Goal: Task Accomplishment & Management: Manage account settings

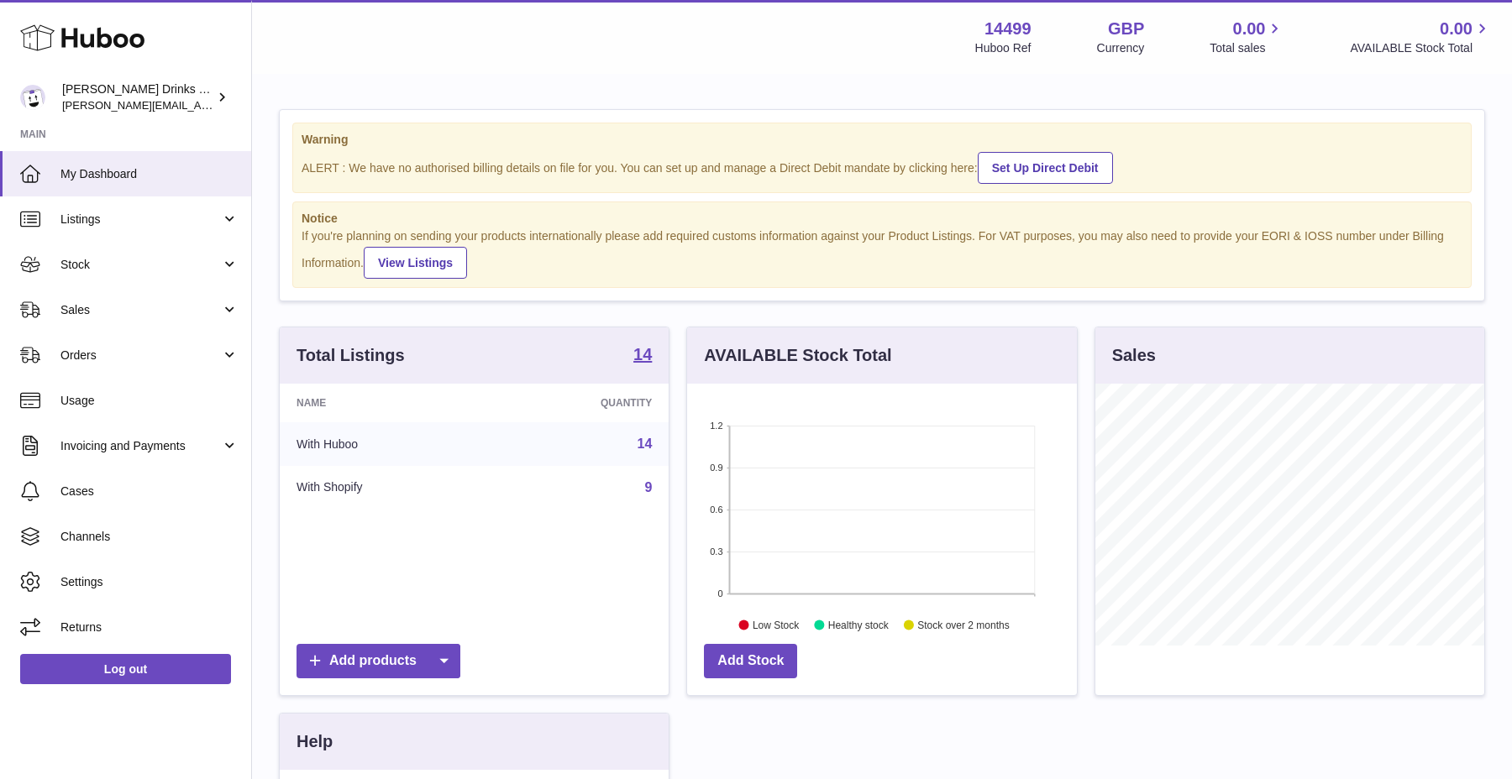
scroll to position [262, 389]
click at [124, 218] on span "Listings" at bounding box center [140, 220] width 160 height 16
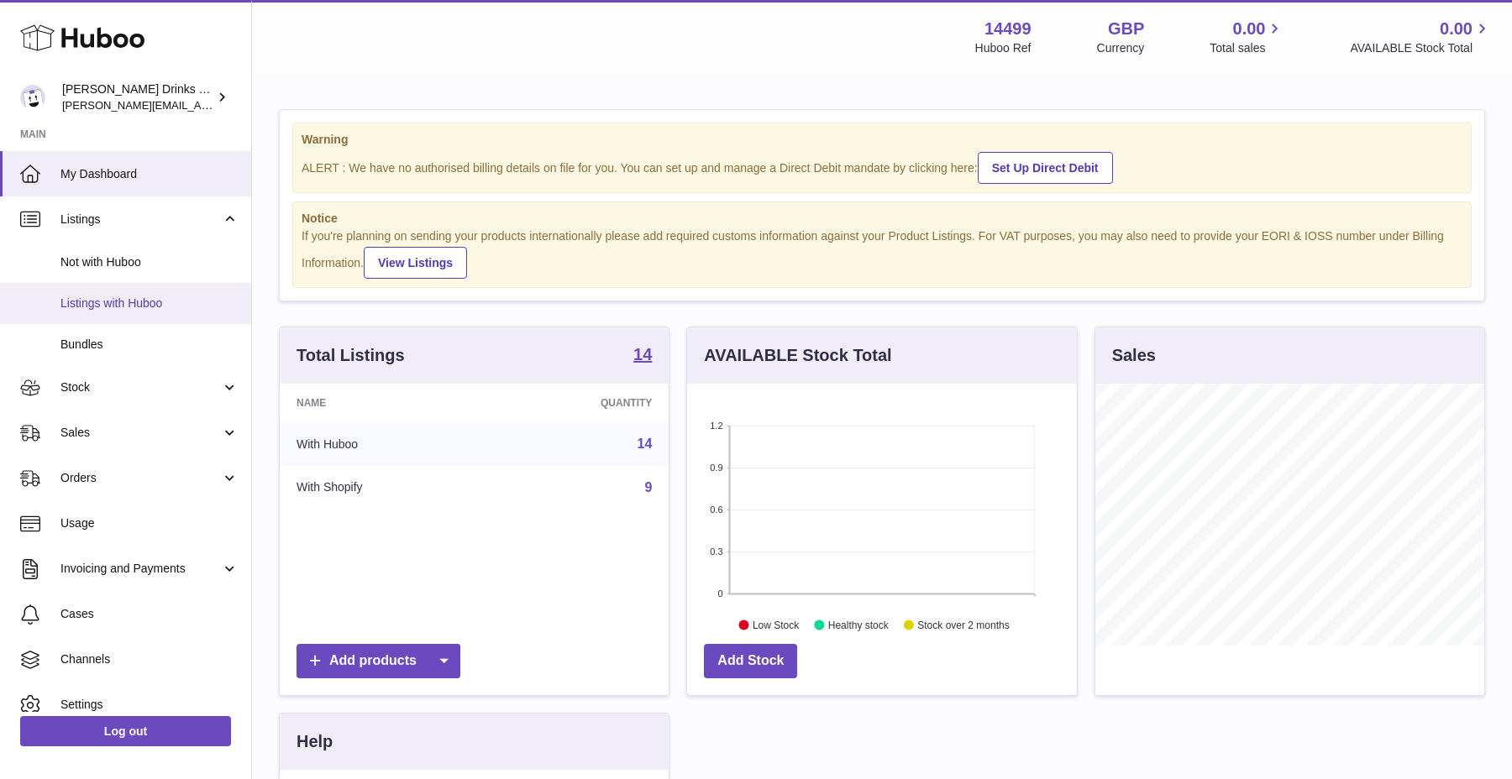
click at [107, 302] on span "Listings with Huboo" at bounding box center [149, 304] width 178 height 16
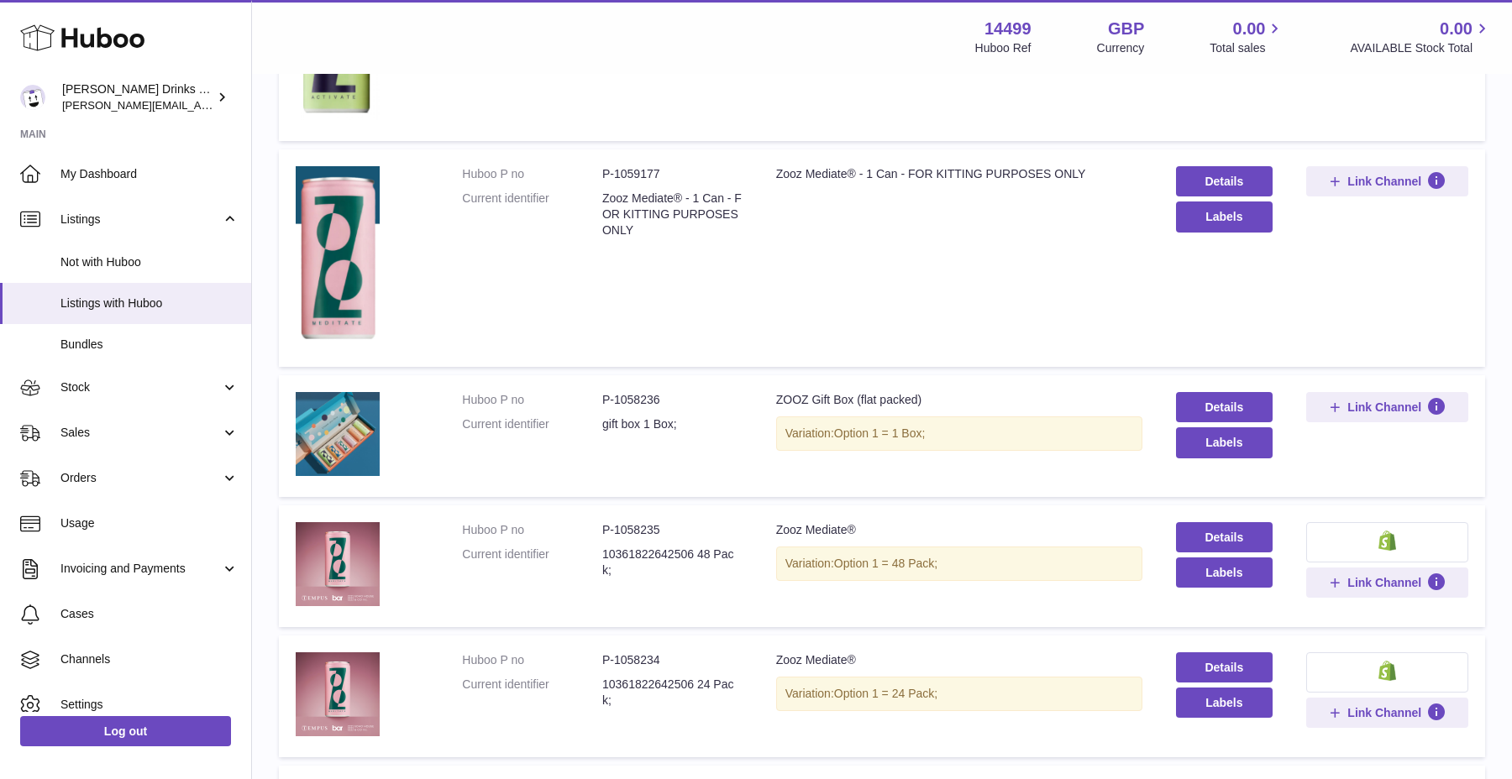
scroll to position [739, 0]
click at [1243, 410] on link "Details" at bounding box center [1224, 406] width 97 height 30
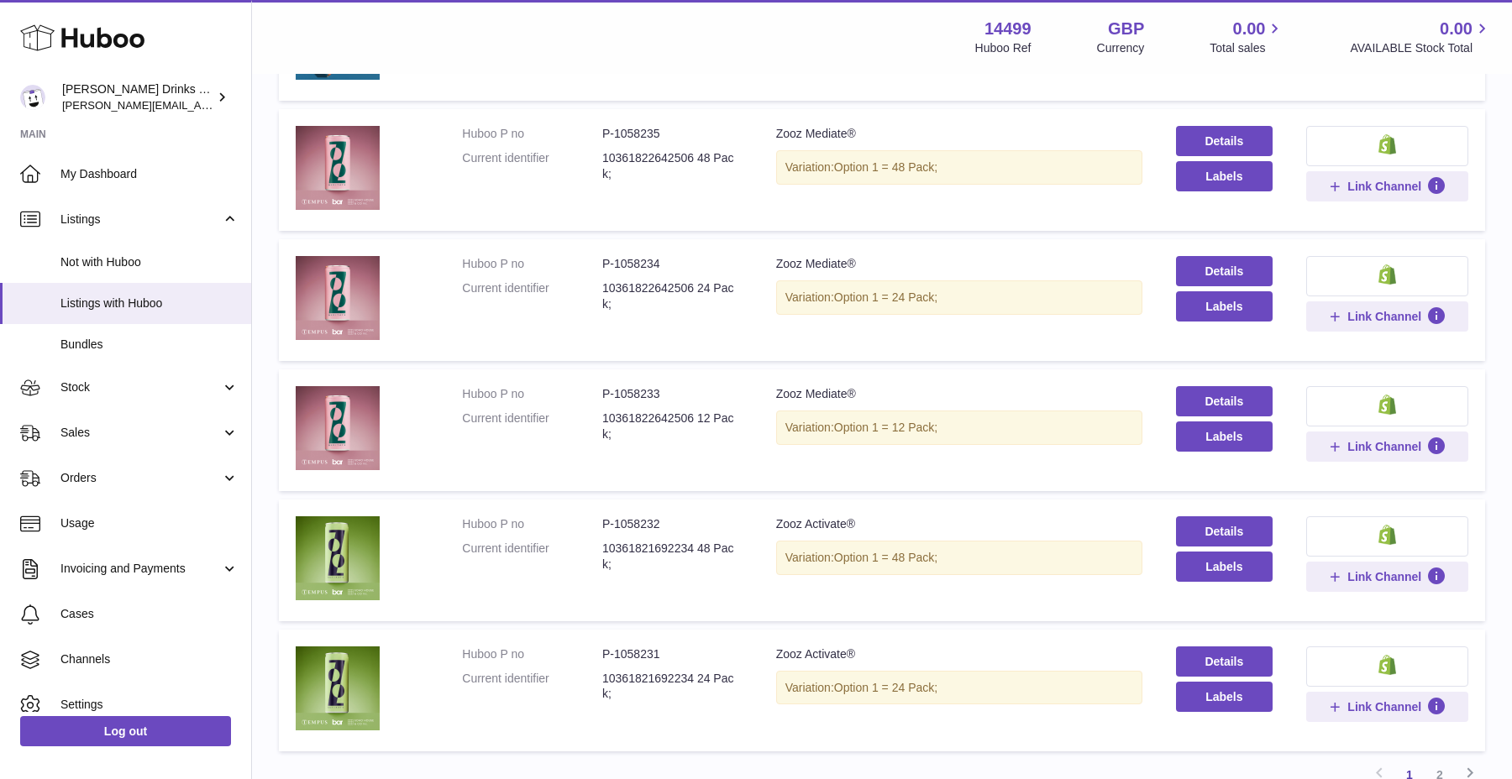
scroll to position [1291, 0]
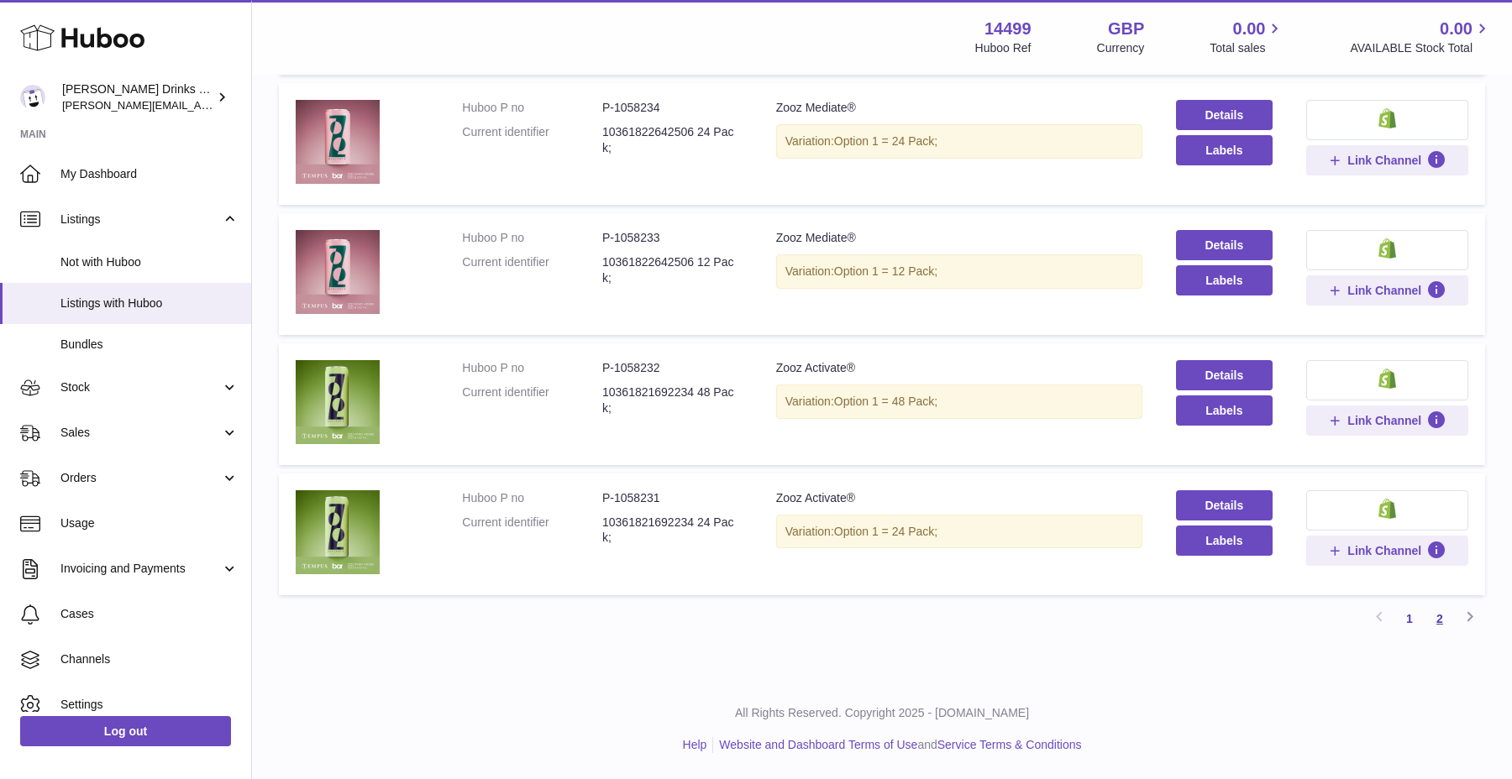
click at [1442, 623] on link "2" at bounding box center [1439, 619] width 30 height 30
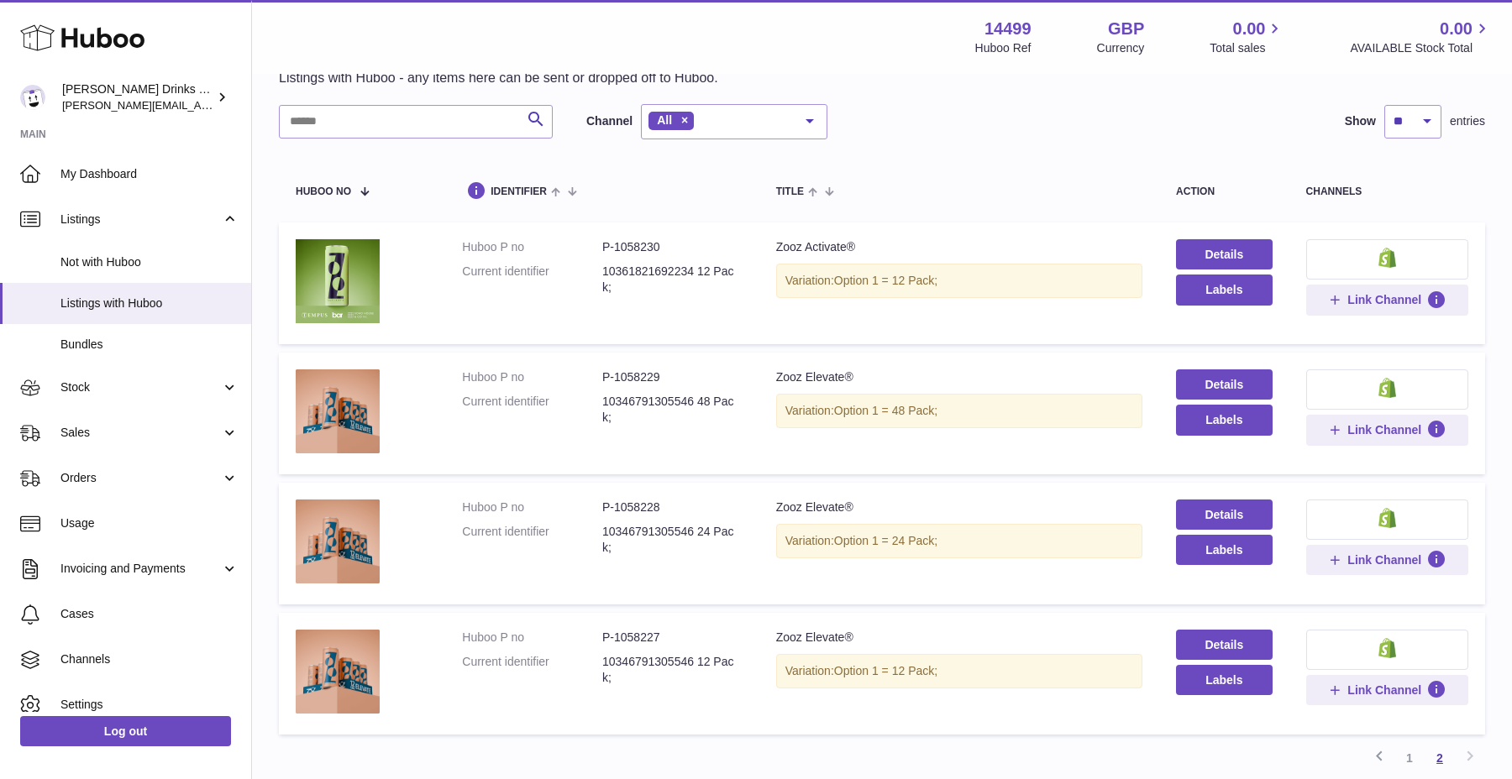
scroll to position [215, 0]
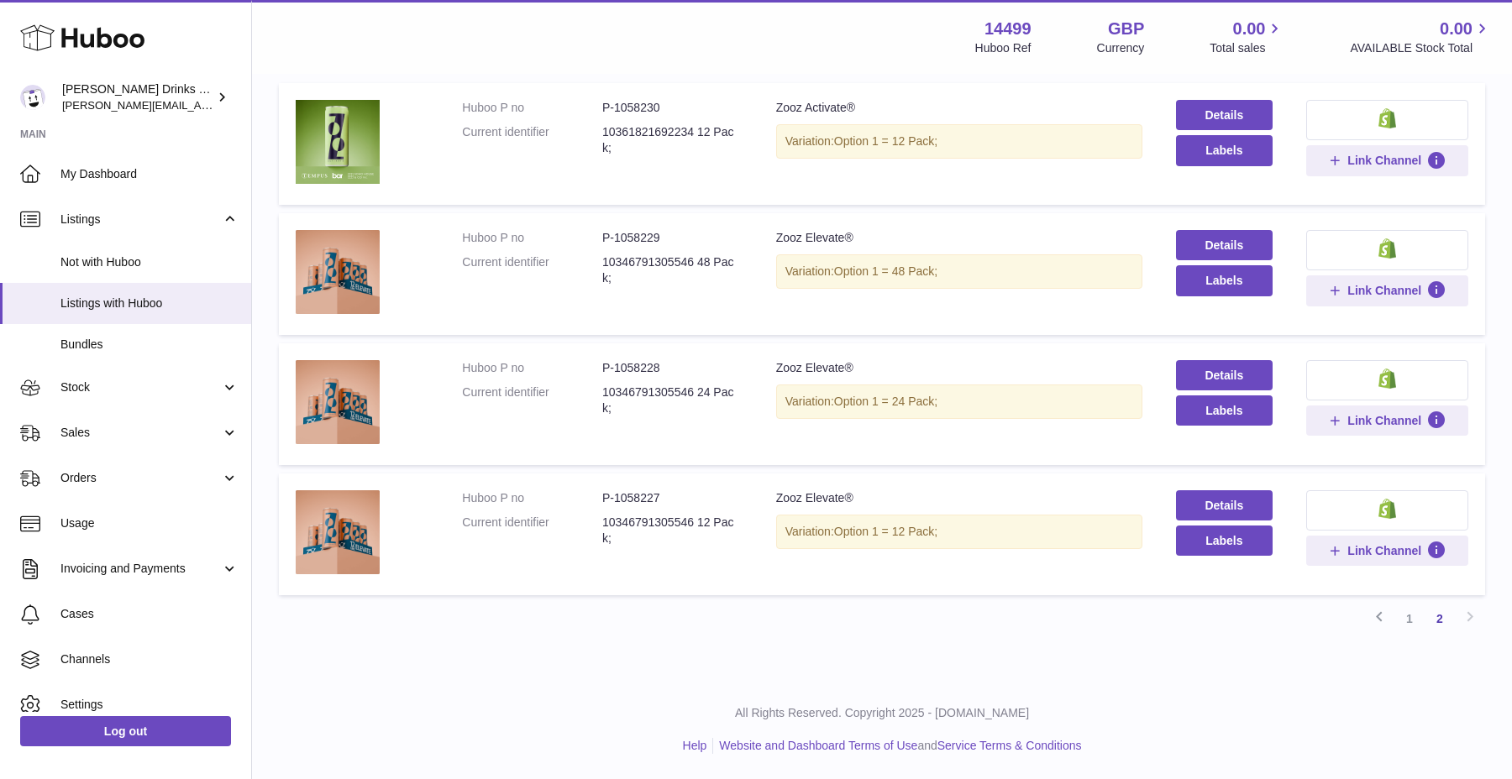
click at [1371, 379] on button at bounding box center [1387, 380] width 162 height 40
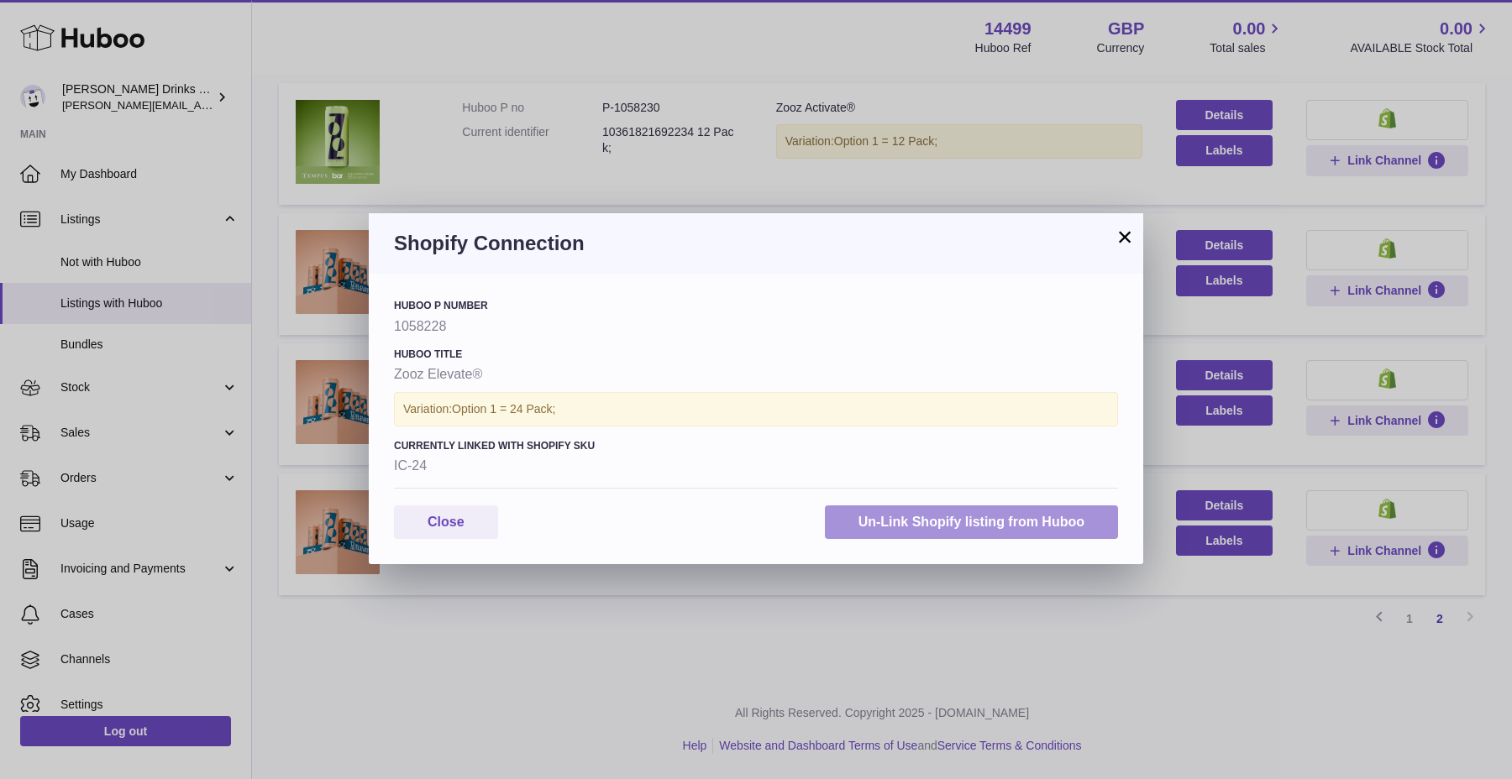
click at [903, 531] on button "Un-Link Shopify listing from Huboo" at bounding box center [971, 523] width 293 height 34
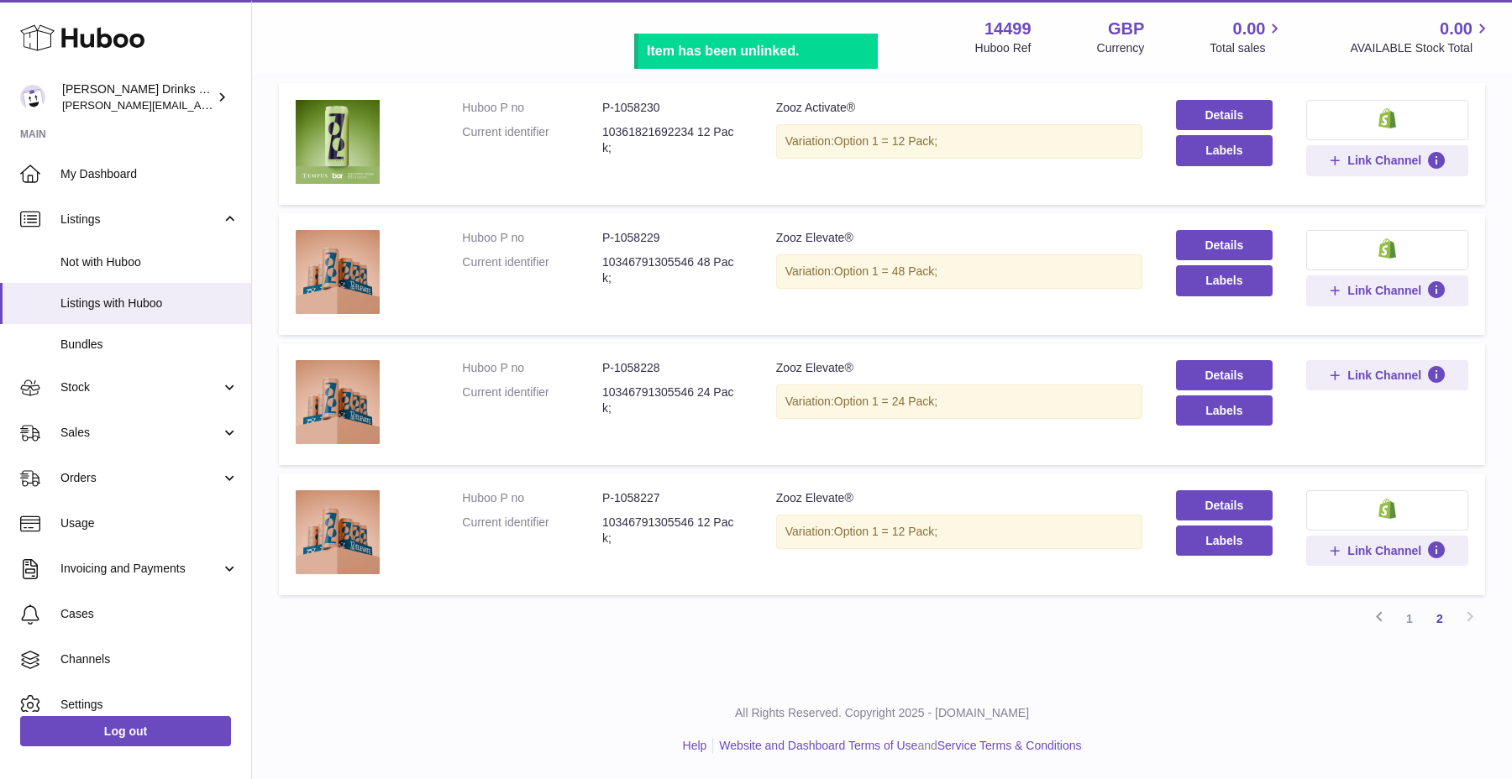
click at [1364, 252] on button at bounding box center [1387, 250] width 162 height 40
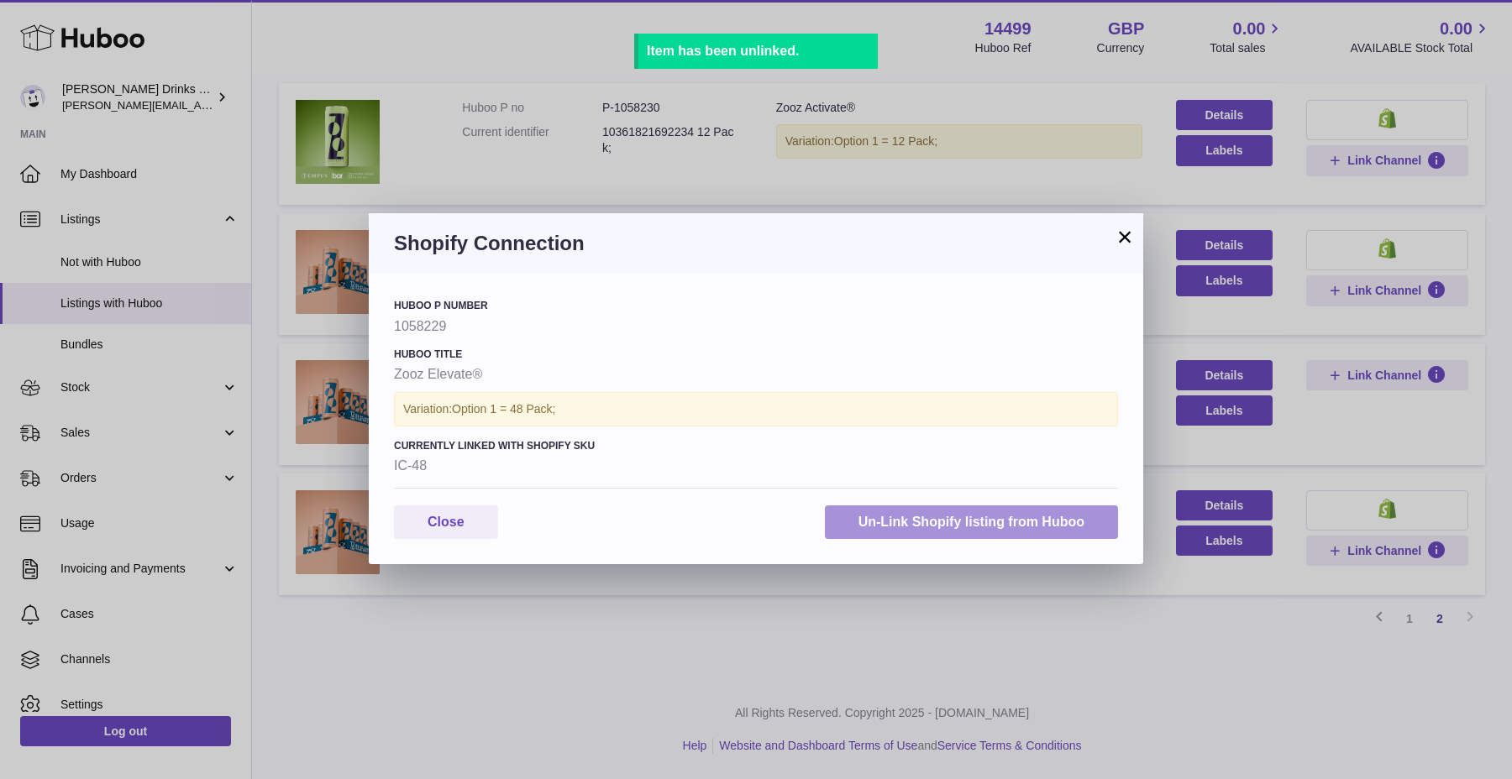
click at [1059, 516] on button "Un-Link Shopify listing from Huboo" at bounding box center [971, 523] width 293 height 34
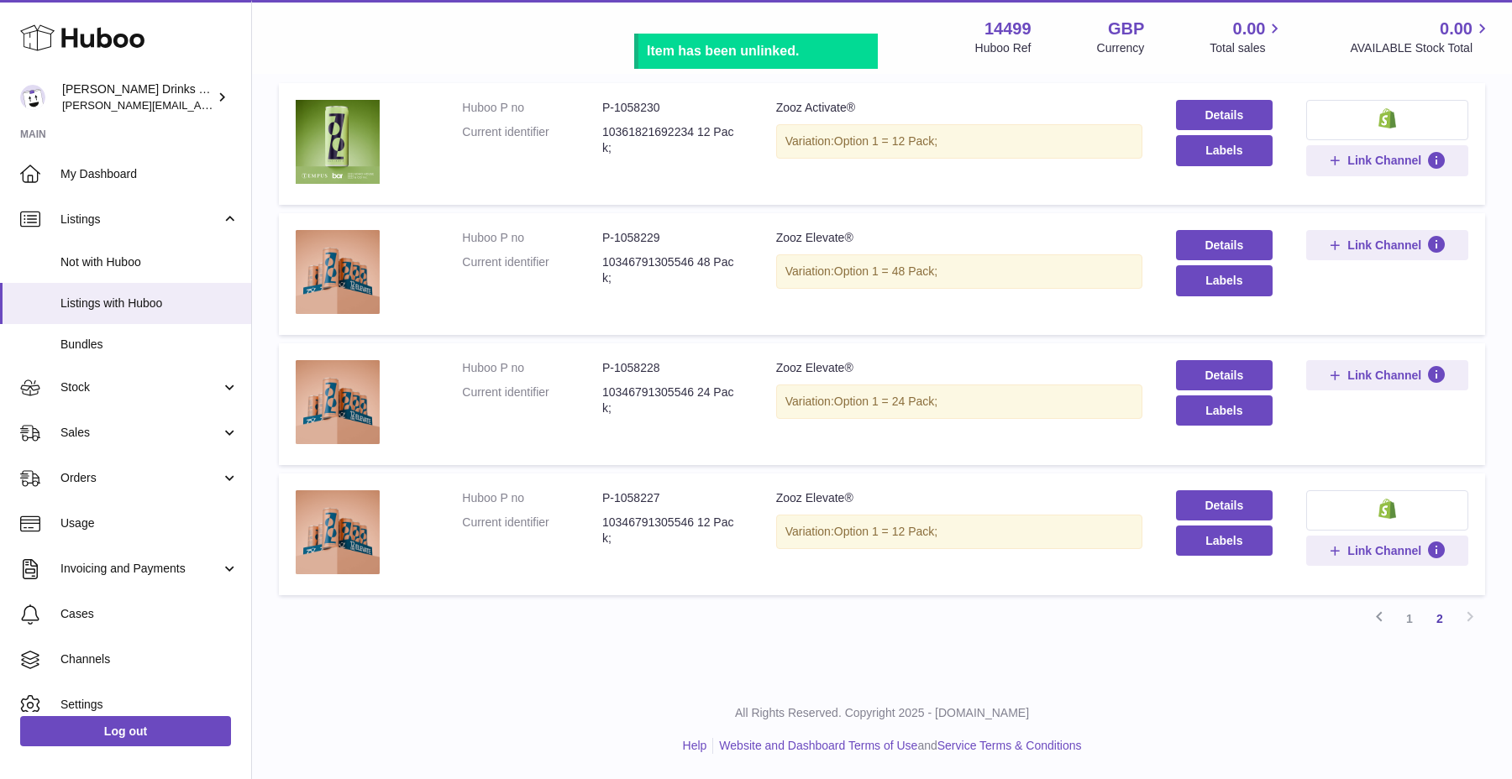
click at [1396, 510] on button at bounding box center [1387, 510] width 162 height 40
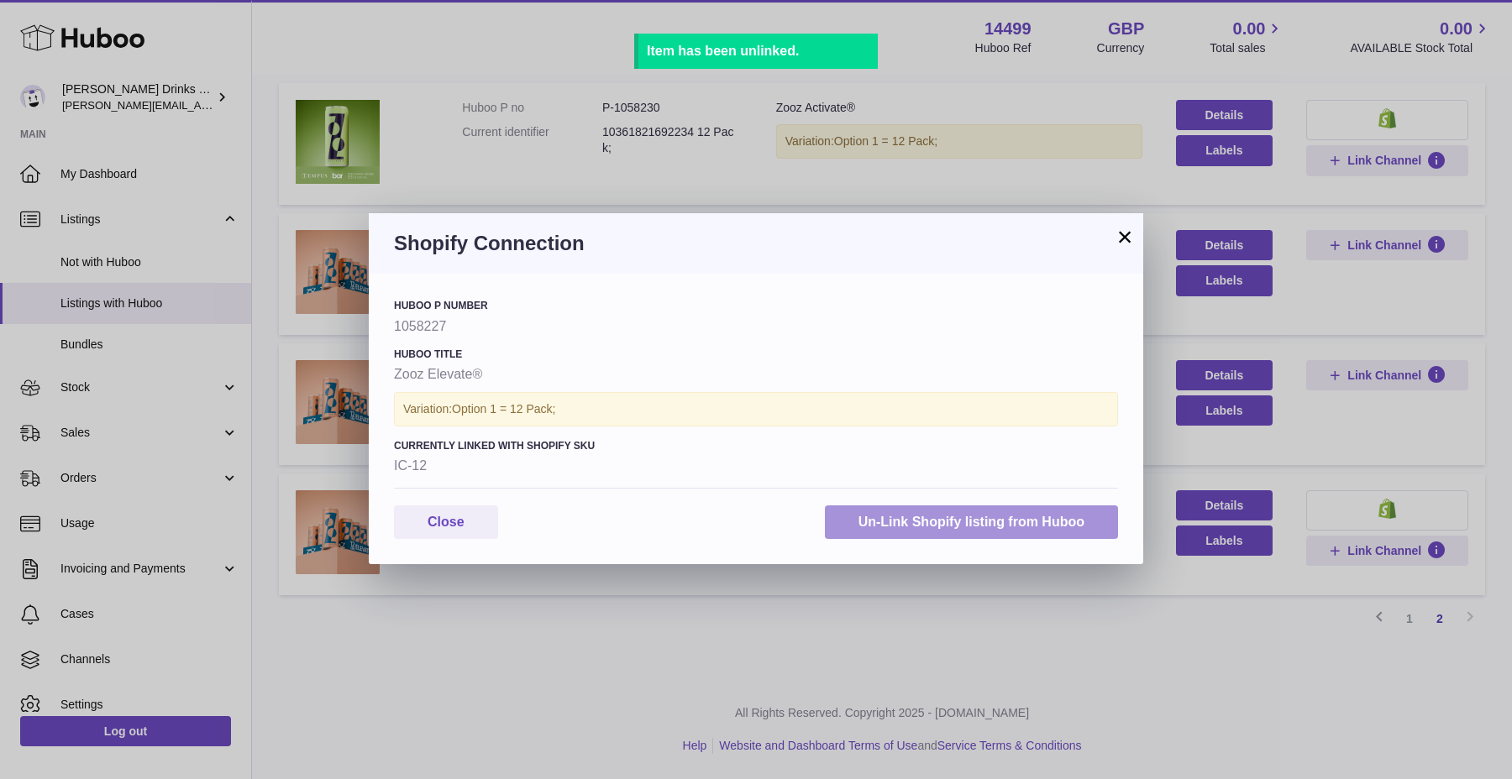
click at [1049, 534] on button "Un-Link Shopify listing from Huboo" at bounding box center [971, 523] width 293 height 34
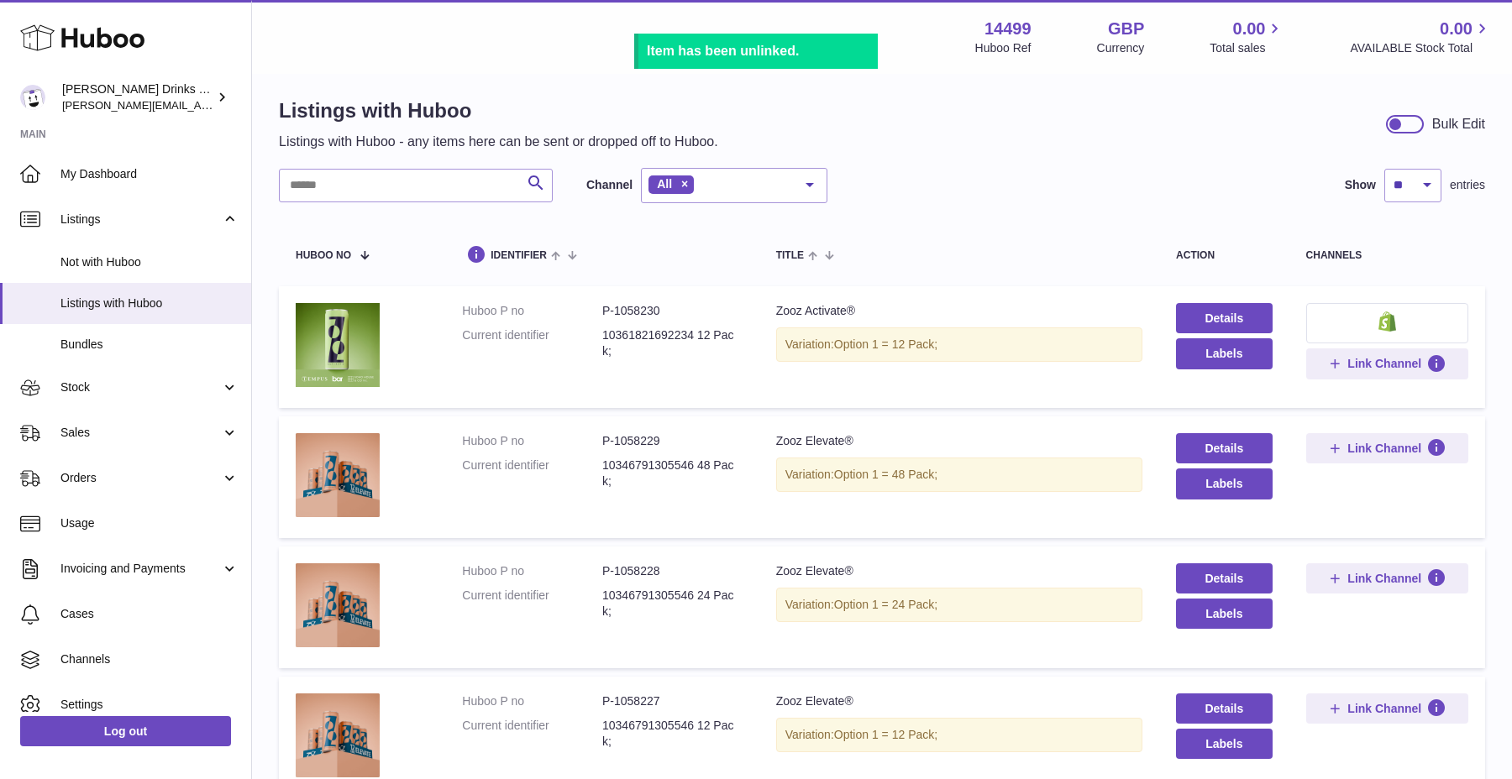
scroll to position [0, 0]
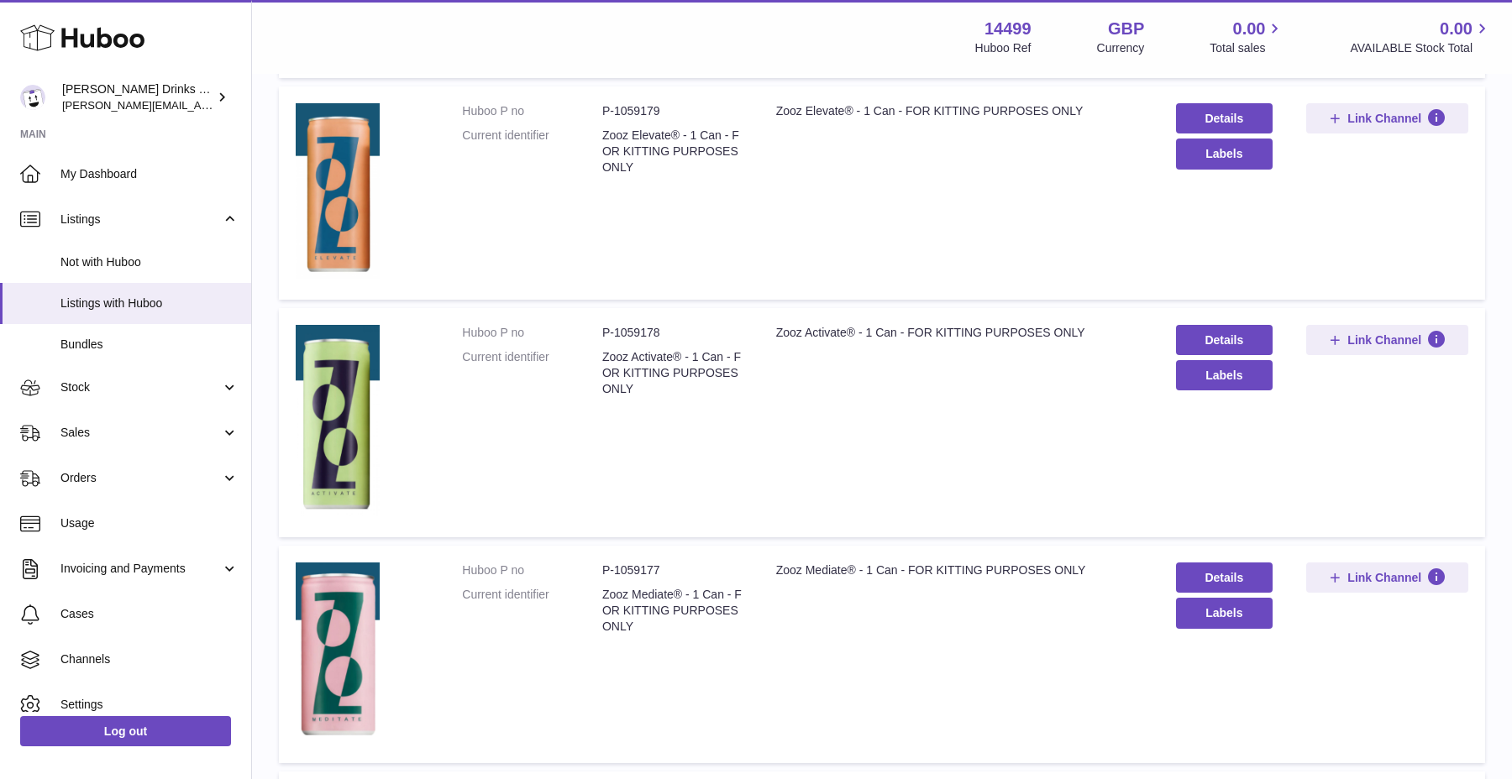
scroll to position [335, 0]
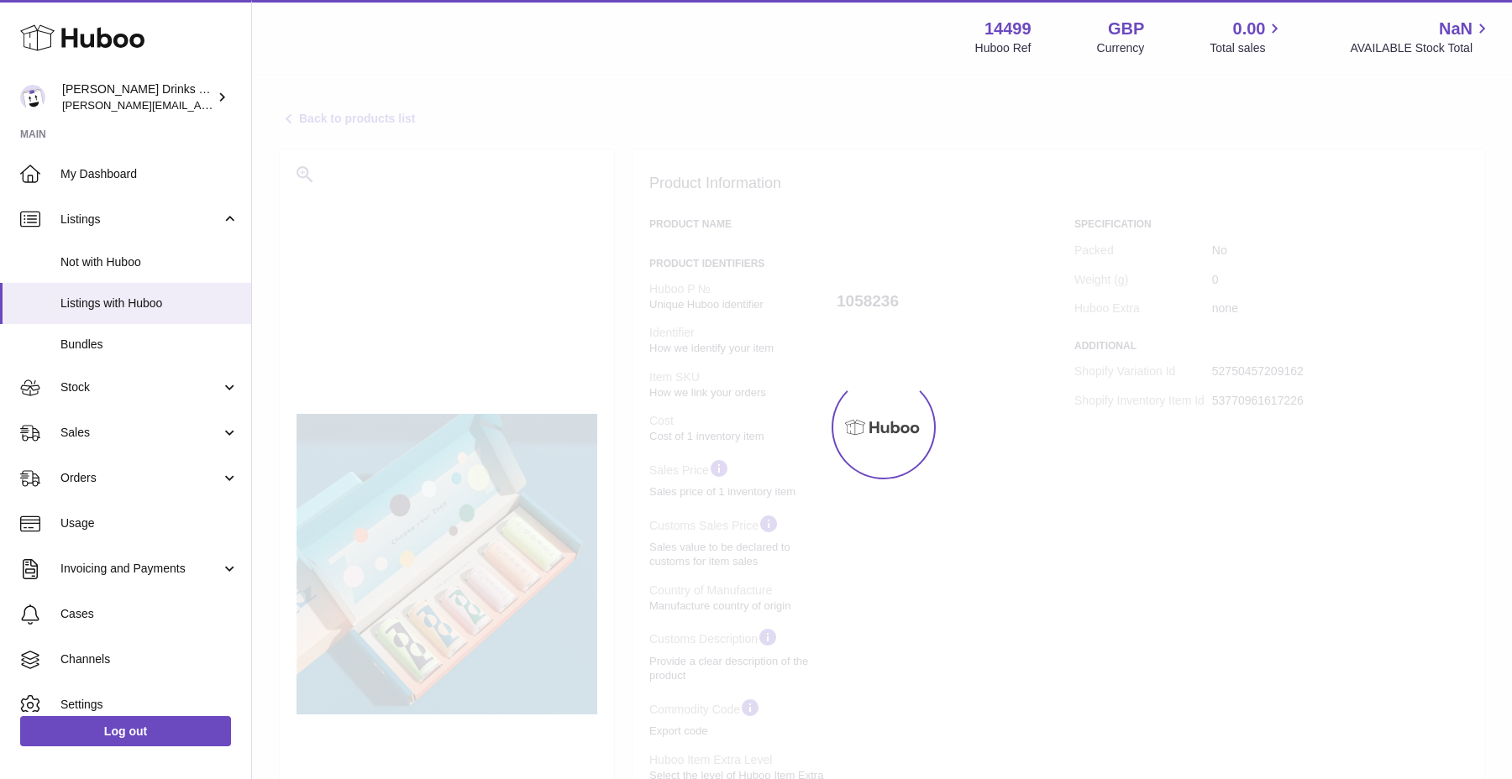
select select
select select "****"
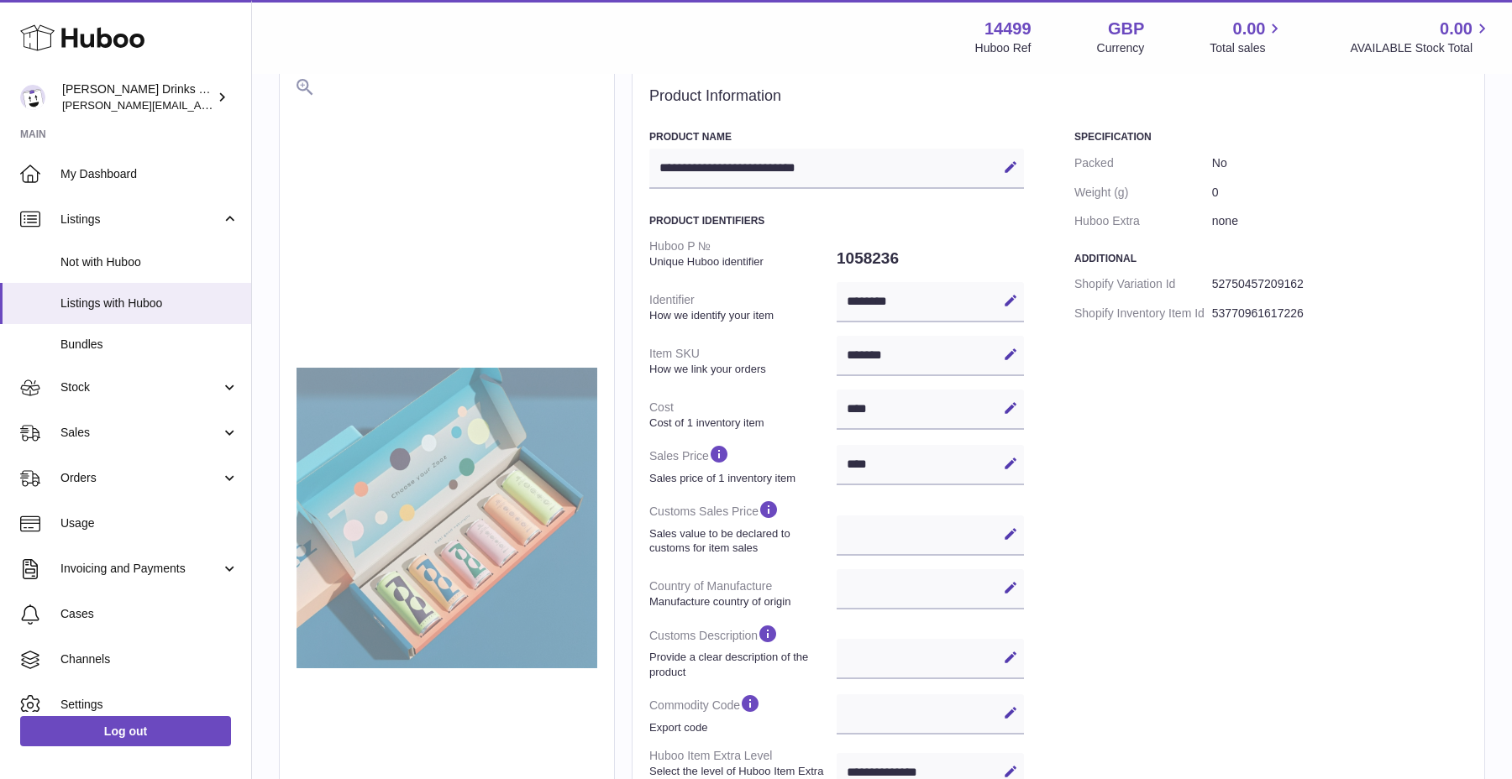
scroll to position [98, 0]
